Goal: Task Accomplishment & Management: Manage account settings

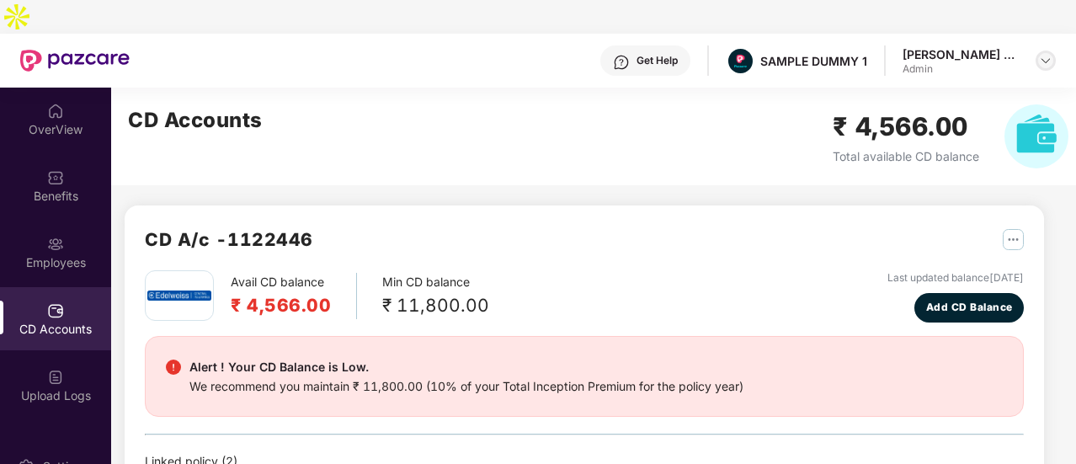
click at [1046, 54] on img at bounding box center [1045, 60] width 13 height 13
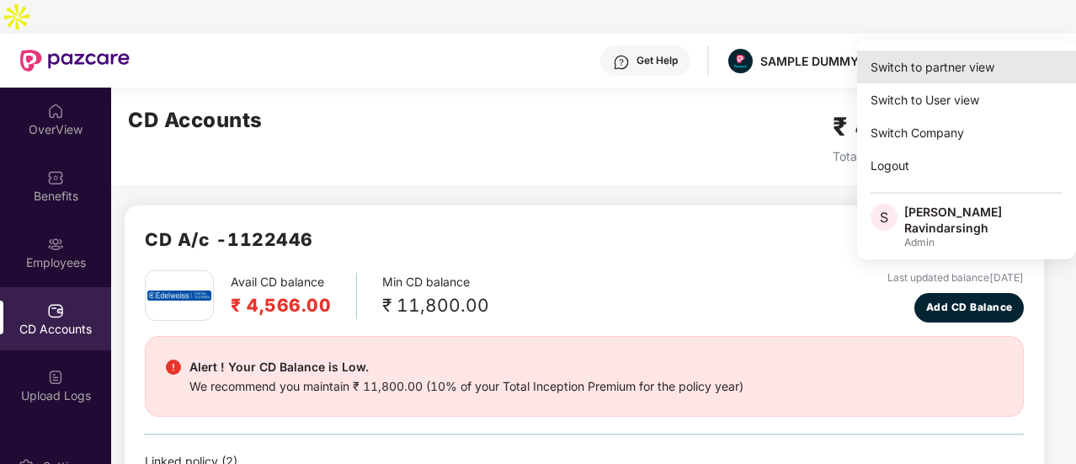
click at [960, 68] on div "Switch to partner view" at bounding box center [966, 67] width 219 height 33
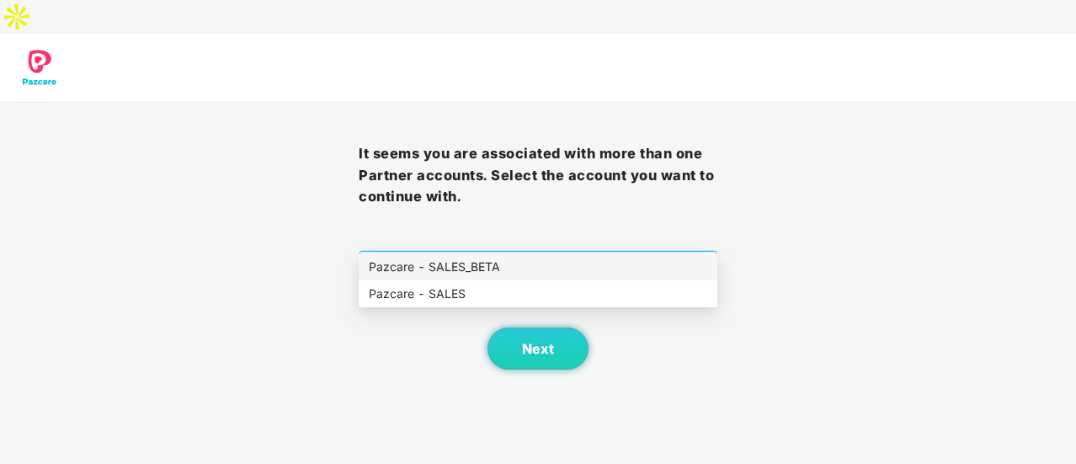
click at [604, 252] on span "Select company and role" at bounding box center [538, 268] width 337 height 32
click at [500, 292] on div "Pazcare - SALES" at bounding box center [538, 294] width 338 height 19
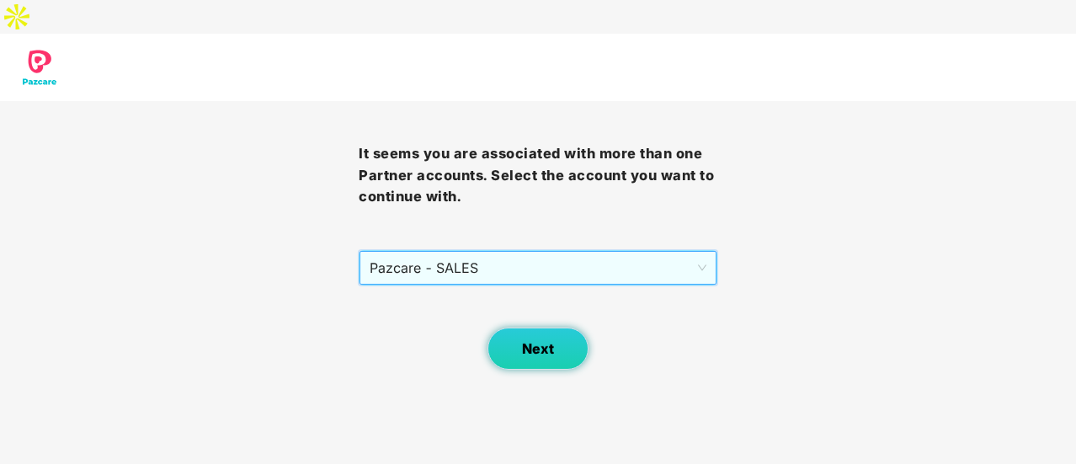
click at [524, 327] on button "Next" at bounding box center [537, 348] width 101 height 42
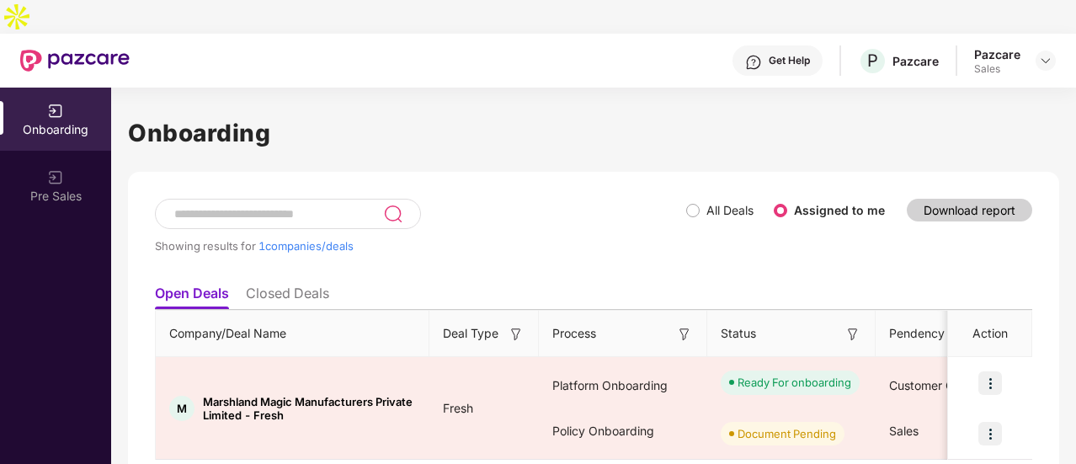
scroll to position [23, 0]
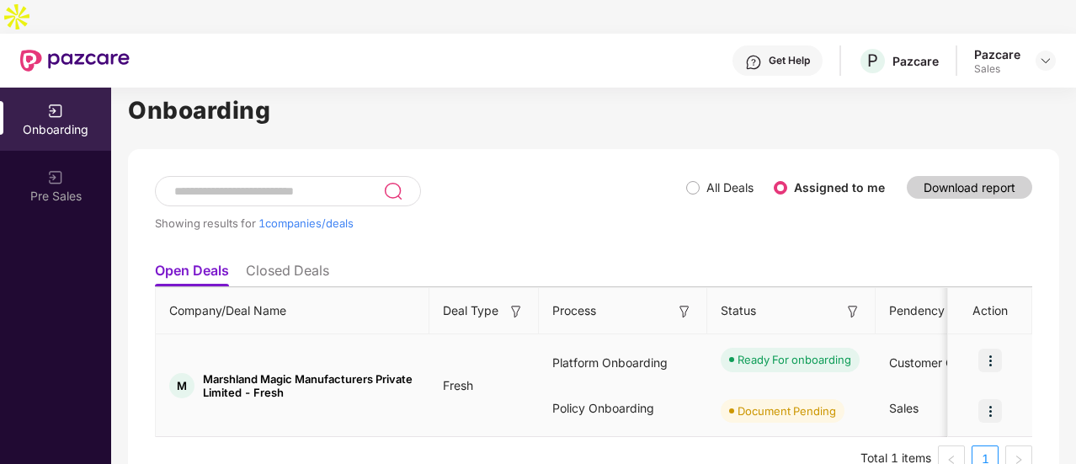
drag, startPoint x: 456, startPoint y: 317, endPoint x: 416, endPoint y: 352, distance: 53.1
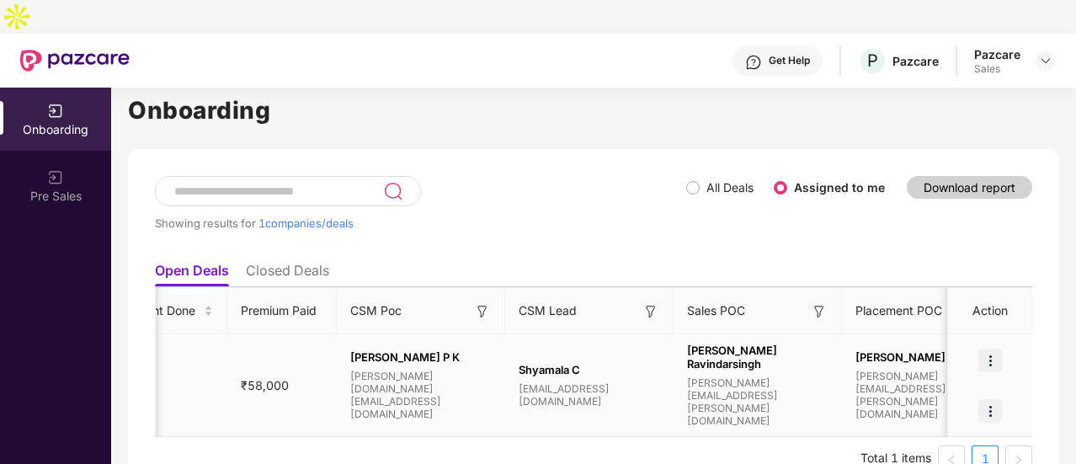
scroll to position [0, 1179]
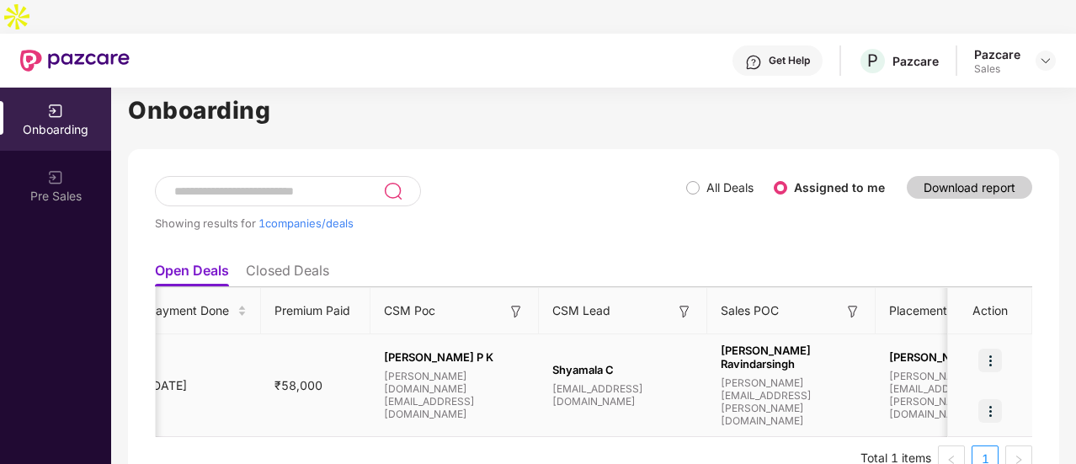
click at [397, 390] on tr "M Marshland Magic Manufacturers Private Limited - Fresh Fresh Platform Onboardi…" at bounding box center [229, 385] width 2504 height 103
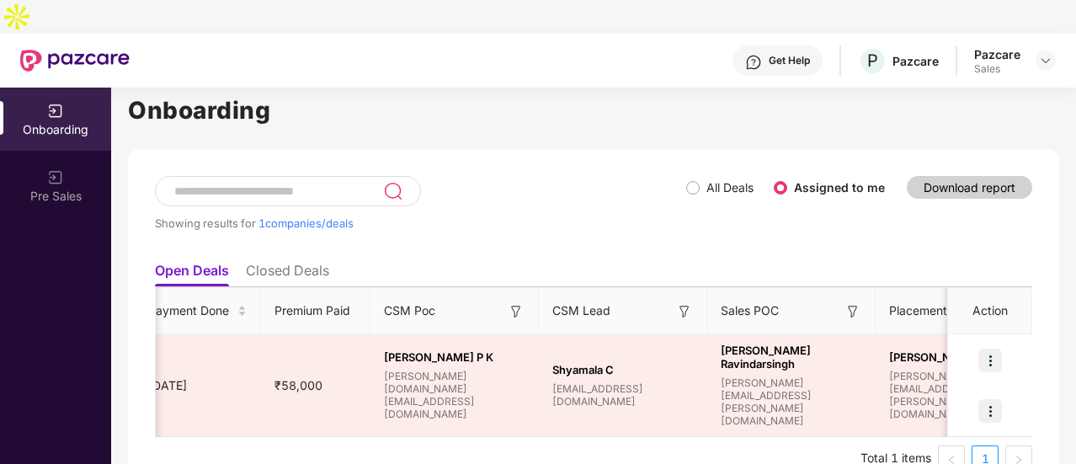
click at [283, 262] on li "Closed Deals" at bounding box center [287, 274] width 83 height 24
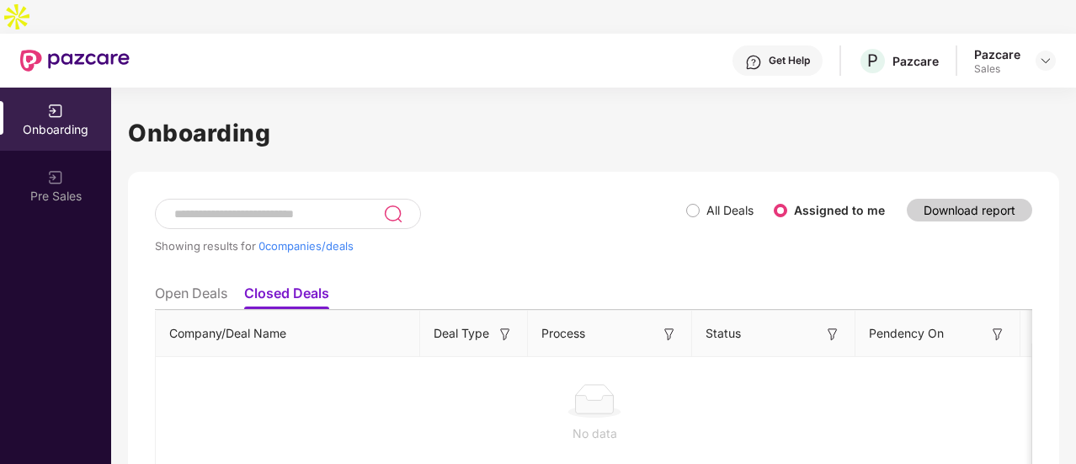
click at [200, 285] on li "Open Deals" at bounding box center [191, 297] width 72 height 24
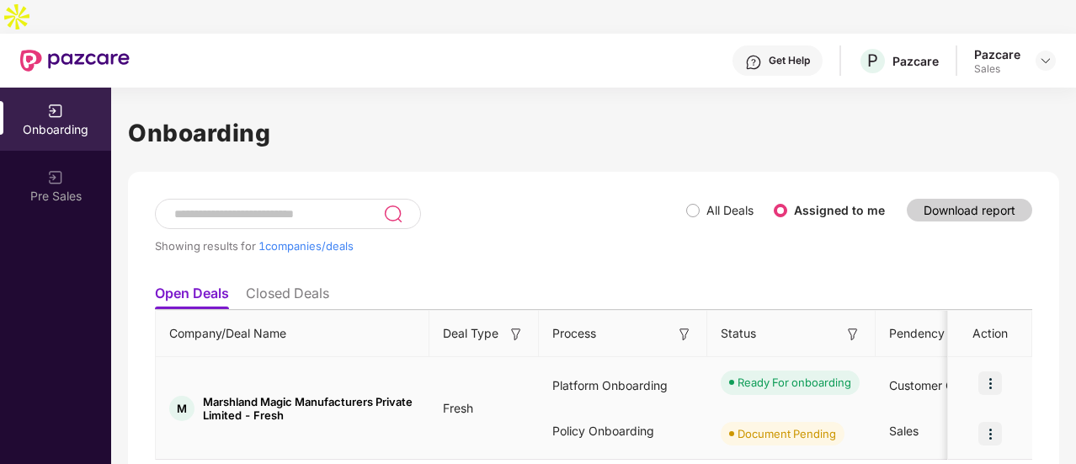
click at [428, 411] on td "M Marshland Magic Manufacturers Private Limited - Fresh" at bounding box center [293, 408] width 274 height 103
click at [993, 371] on img at bounding box center [990, 383] width 24 height 24
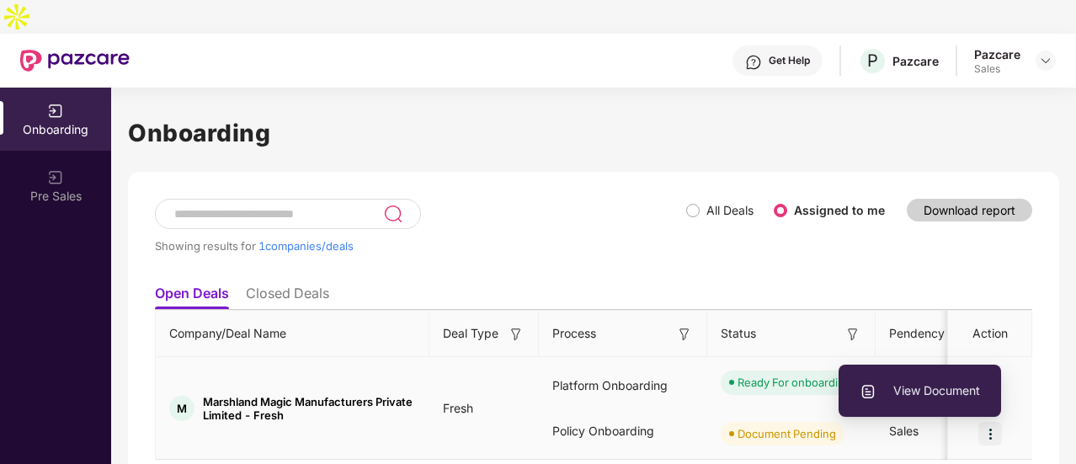
click at [764, 374] on div "Ready For onboarding" at bounding box center [794, 382] width 114 height 17
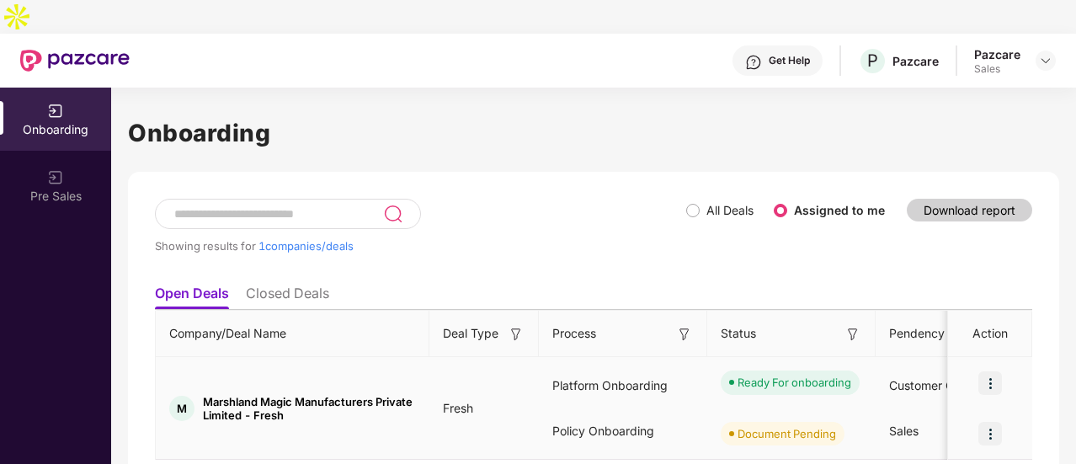
click at [705, 408] on div "Policy Onboarding" at bounding box center [623, 430] width 168 height 45
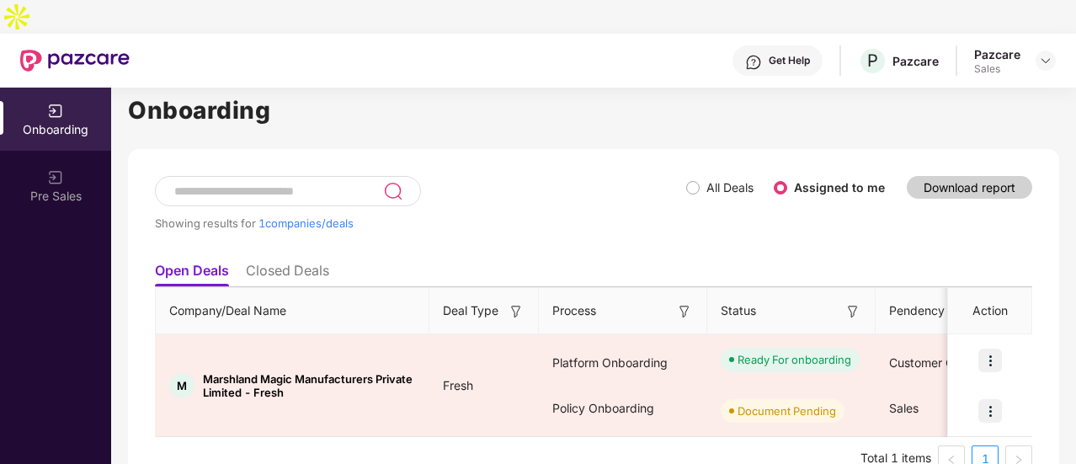
click at [704, 178] on span "All Deals" at bounding box center [730, 187] width 61 height 19
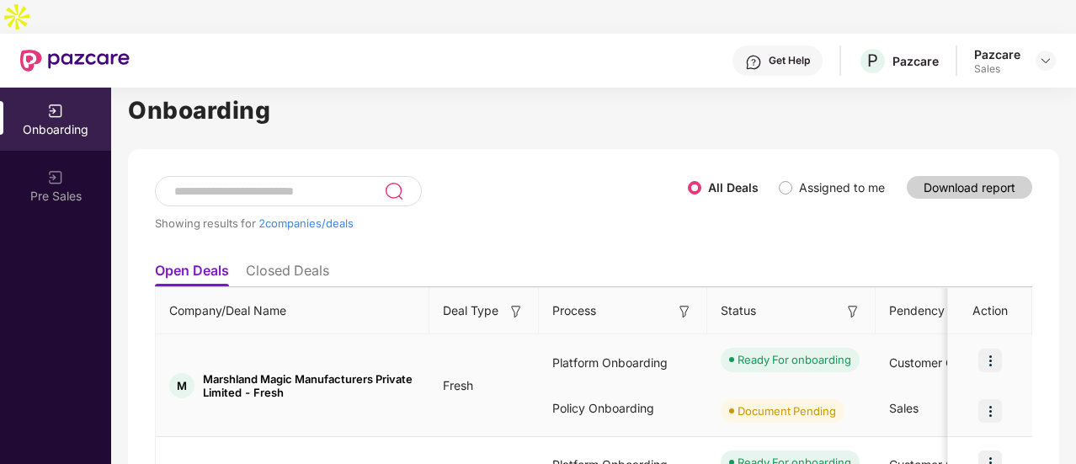
click at [715, 346] on div "Ready For onboarding" at bounding box center [791, 359] width 168 height 51
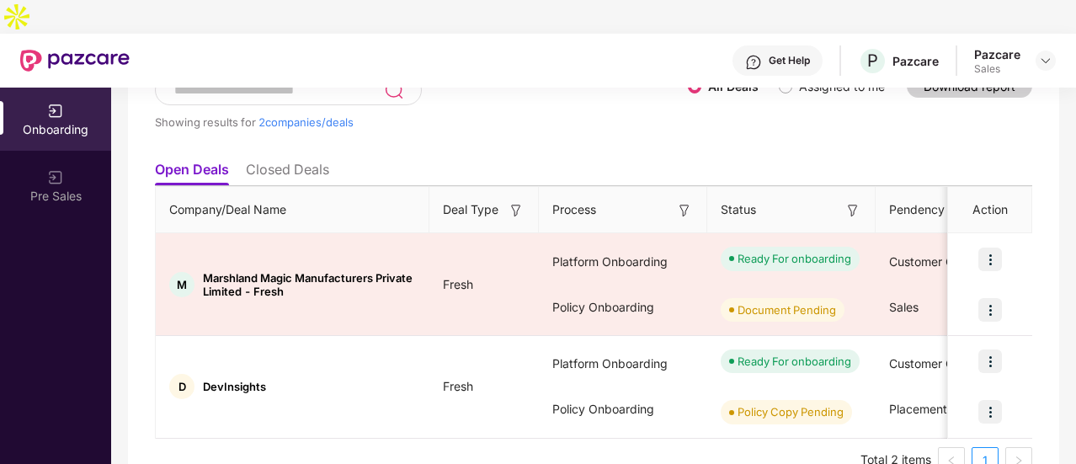
scroll to position [125, 0]
drag, startPoint x: 534, startPoint y: 445, endPoint x: 478, endPoint y: 455, distance: 56.3
click at [478, 455] on div "Showing results for 2 companies/deals All Deals Assigned to me Download report …" at bounding box center [593, 273] width 931 height 453
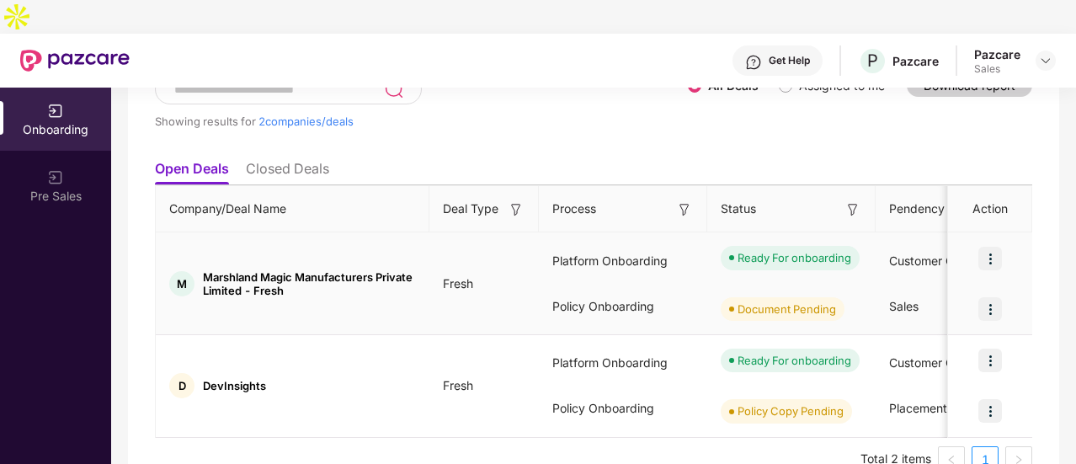
click at [694, 240] on div "Platform Onboarding" at bounding box center [623, 260] width 168 height 45
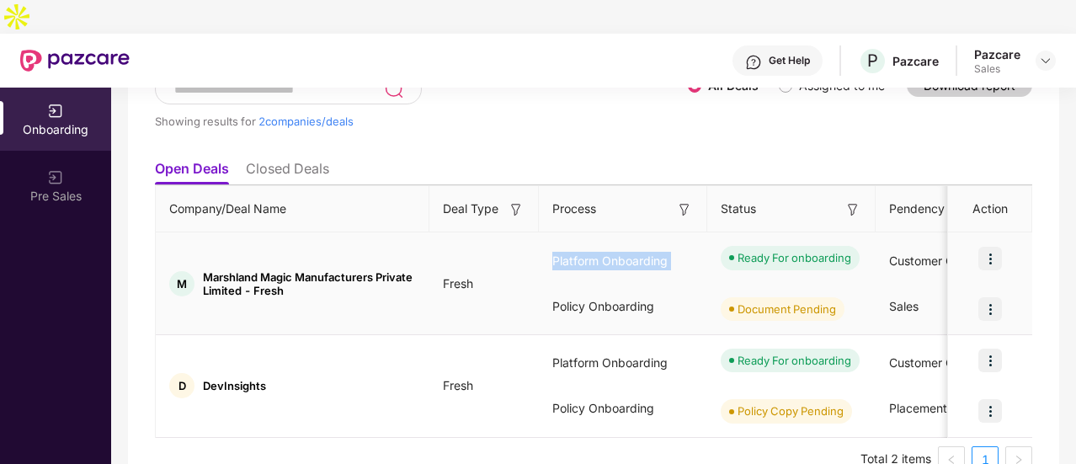
click at [694, 240] on div "Platform Onboarding" at bounding box center [623, 260] width 168 height 45
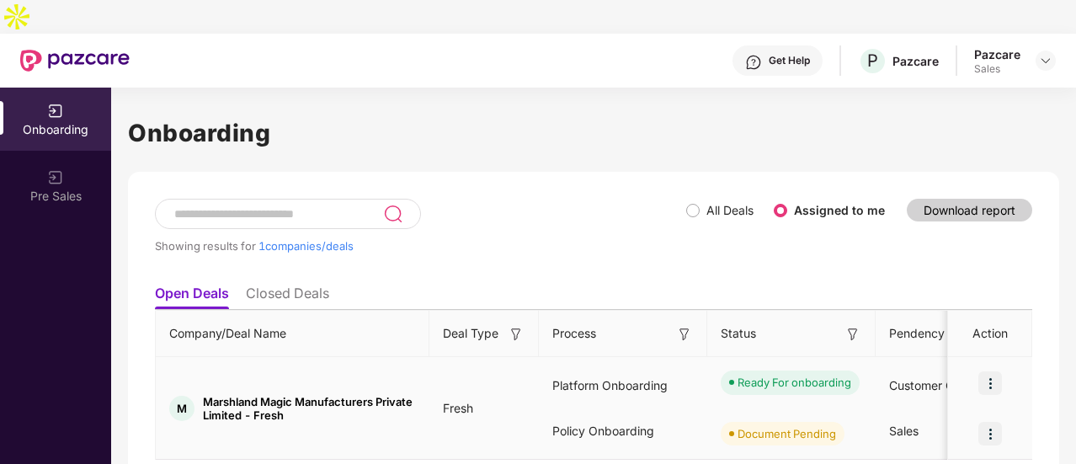
click at [399, 395] on span "Marshland Magic Manufacturers Private Limited - Fresh" at bounding box center [309, 408] width 213 height 27
click at [331, 395] on span "Marshland Magic Manufacturers Private Limited - Fresh" at bounding box center [309, 408] width 213 height 27
drag, startPoint x: 331, startPoint y: 379, endPoint x: 202, endPoint y: 356, distance: 130.8
click at [202, 357] on td "M Marshland Magic Manufacturers Private Limited - Fresh" at bounding box center [293, 408] width 274 height 103
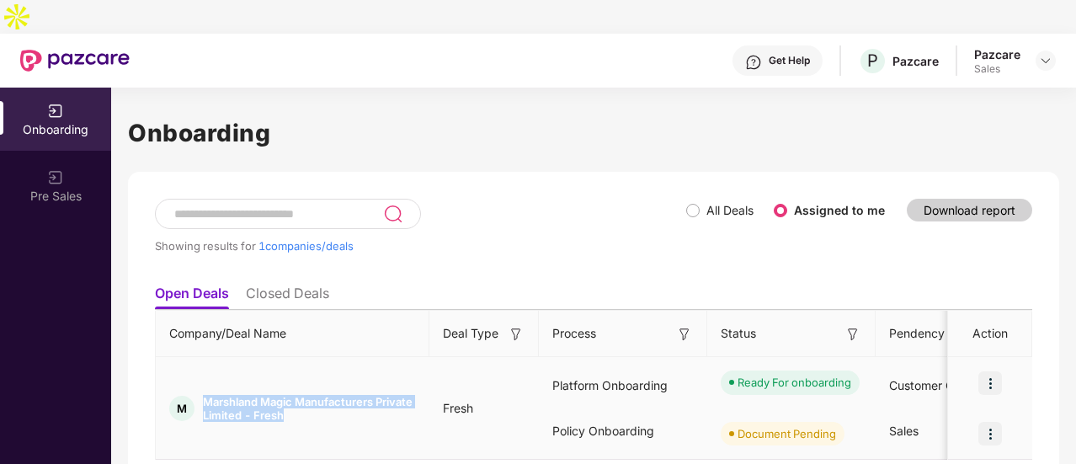
copy span "Marshland Magic Manufacturers Private Limited - Fresh"
